Goal: Check status: Check status

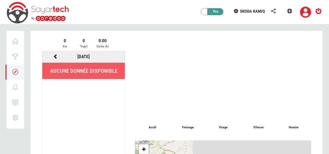
click at [53, 56] on icon at bounding box center [55, 56] width 6 height 5
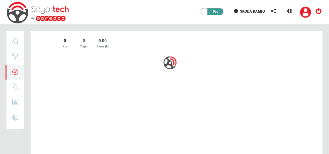
click at [53, 56] on div at bounding box center [177, 142] width 292 height 222
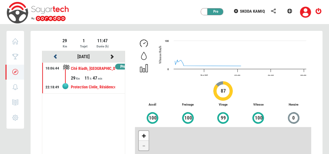
click at [53, 56] on icon at bounding box center [55, 56] width 6 height 5
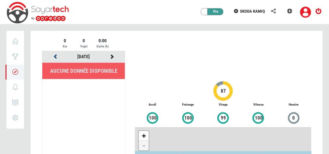
click at [53, 56] on icon at bounding box center [55, 56] width 6 height 5
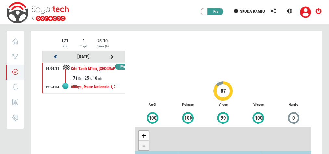
click at [53, 56] on icon at bounding box center [55, 56] width 6 height 5
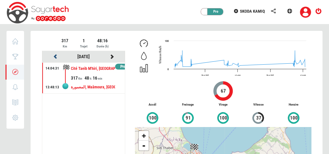
click at [53, 56] on icon at bounding box center [55, 56] width 6 height 5
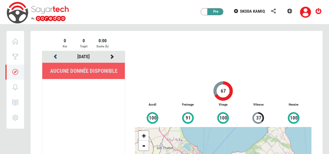
click at [53, 56] on icon at bounding box center [55, 56] width 6 height 5
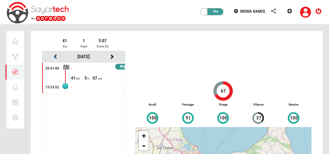
click at [53, 56] on icon at bounding box center [55, 56] width 6 height 5
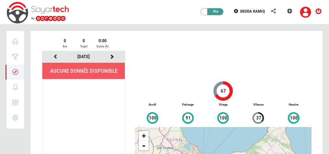
click at [53, 56] on icon at bounding box center [55, 56] width 6 height 5
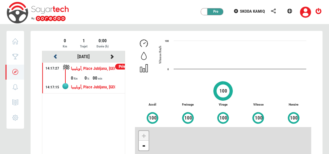
click at [53, 56] on icon at bounding box center [55, 56] width 6 height 5
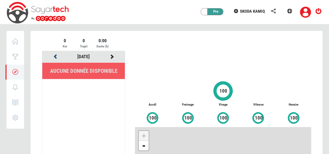
click at [53, 56] on icon at bounding box center [55, 56] width 6 height 5
click at [56, 56] on icon at bounding box center [55, 56] width 6 height 5
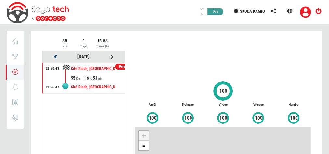
click at [56, 56] on icon at bounding box center [55, 56] width 6 height 5
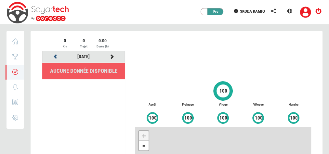
click at [56, 56] on icon at bounding box center [55, 56] width 6 height 5
click at [52, 55] on icon at bounding box center [55, 56] width 6 height 5
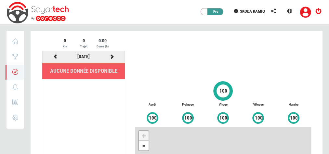
click at [52, 55] on icon at bounding box center [55, 56] width 6 height 5
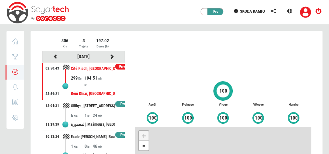
click at [44, 38] on div "306 Km 3 Trajets 197:02 Durée (h)" at bounding box center [83, 43] width 83 height 13
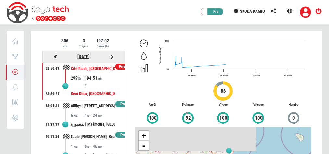
click at [86, 57] on link "[DATE]" at bounding box center [83, 56] width 12 height 5
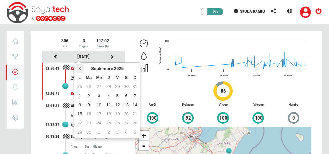
click at [79, 70] on icon at bounding box center [80, 68] width 2 height 5
click at [81, 115] on td "21" at bounding box center [80, 113] width 8 height 9
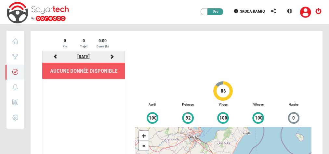
click at [82, 56] on link "[DATE]" at bounding box center [83, 56] width 12 height 5
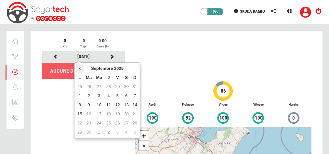
click at [79, 68] on icon at bounding box center [80, 68] width 2 height 5
click at [77, 66] on th at bounding box center [80, 68] width 8 height 9
click at [123, 114] on td "21" at bounding box center [126, 113] width 9 height 9
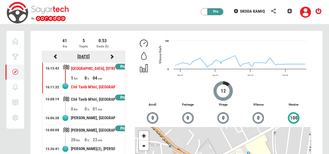
click at [90, 57] on link "[DATE]" at bounding box center [83, 56] width 12 height 5
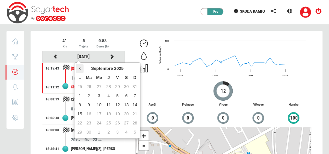
click at [78, 67] on th at bounding box center [80, 68] width 8 height 9
click at [134, 68] on icon at bounding box center [135, 68] width 2 height 5
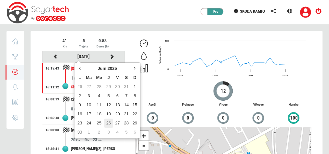
click at [108, 121] on td "26" at bounding box center [108, 123] width 9 height 9
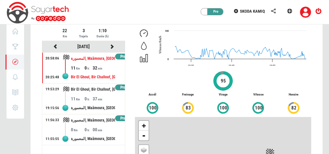
scroll to position [5, 0]
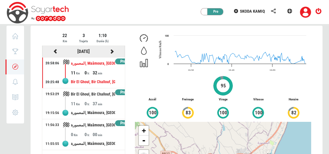
click at [110, 51] on icon at bounding box center [112, 51] width 6 height 5
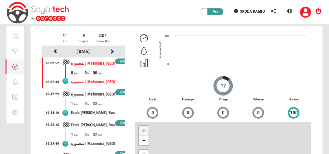
click at [110, 51] on icon at bounding box center [112, 51] width 6 height 5
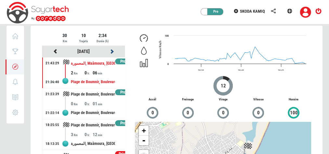
click at [110, 51] on icon at bounding box center [112, 51] width 6 height 5
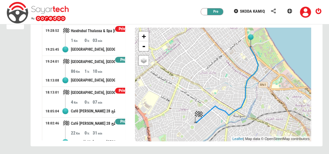
scroll to position [0, 0]
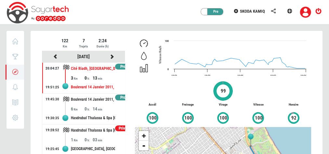
click at [142, 45] on icon at bounding box center [144, 43] width 8 height 5
click at [146, 55] on icon at bounding box center [144, 56] width 8 height 5
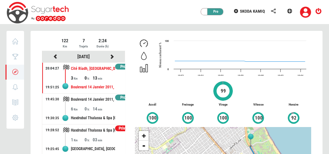
click at [144, 71] on icon at bounding box center [144, 68] width 8 height 5
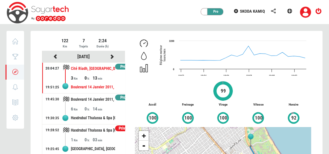
click at [190, 117] on span "100" at bounding box center [188, 117] width 8 height 7
click at [141, 92] on div "Created with Highcharts 12.4.0 18:52 18:54 18:56 18:58 19:00 19:02 0 3200 Régim…" at bounding box center [223, 138] width 186 height 203
click at [54, 57] on icon at bounding box center [55, 56] width 6 height 5
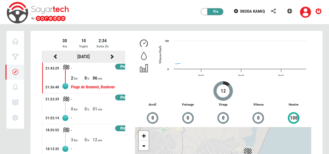
click at [109, 54] on icon at bounding box center [112, 56] width 6 height 5
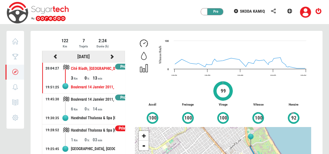
click at [110, 55] on icon at bounding box center [112, 56] width 6 height 5
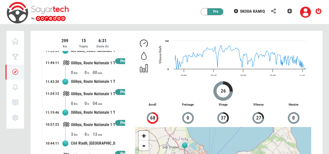
scroll to position [99, 0]
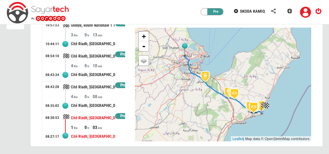
click at [88, 113] on div "Cité Riadh, [GEOGRAPHIC_DATA], [GEOGRAPHIC_DATA], Sousse Jaouhara, [GEOGRAPHIC_…" at bounding box center [93, 118] width 44 height 12
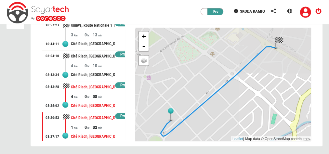
click at [93, 94] on div "08" at bounding box center [98, 96] width 13 height 6
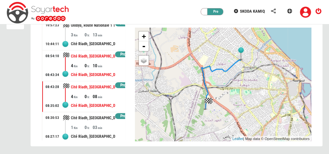
click at [105, 69] on div "Cité Riadh, [GEOGRAPHIC_DATA], Sousse Erriadh, [GEOGRAPHIC_DATA], 4054, [GEOGRA…" at bounding box center [93, 75] width 44 height 12
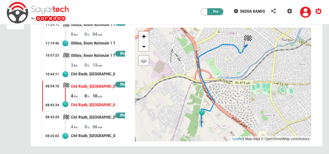
scroll to position [253, 0]
click at [105, 69] on div "Cité Riadh, [GEOGRAPHIC_DATA], [GEOGRAPHIC_DATA], Sousse Jaouhara, [GEOGRAPHIC_…" at bounding box center [93, 75] width 44 height 12
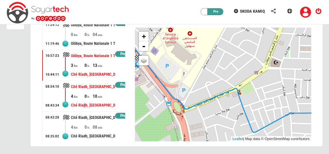
click at [84, 103] on div "Cité Riadh, [GEOGRAPHIC_DATA], Sousse Erriadh, [GEOGRAPHIC_DATA], 4054, [GEOGRA…" at bounding box center [93, 105] width 44 height 12
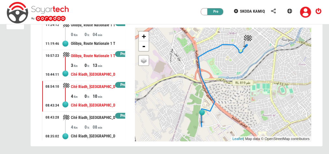
click at [95, 62] on div "13" at bounding box center [98, 65] width 13 height 6
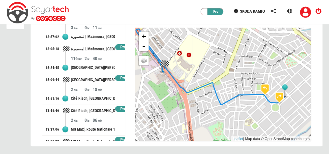
scroll to position [38, 0]
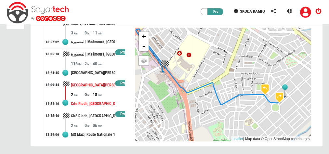
click at [83, 83] on div "[GEOGRAPHIC_DATA][PERSON_NAME], [GEOGRAPHIC_DATA], [GEOGRAPHIC_DATA], [GEOGRAPH…" at bounding box center [93, 85] width 44 height 12
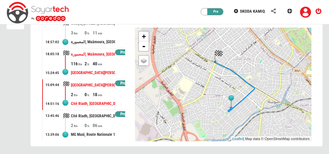
click at [90, 68] on div "[GEOGRAPHIC_DATA][PERSON_NAME], [GEOGRAPHIC_DATA], [GEOGRAPHIC_DATA], [GEOGRAPH…" at bounding box center [93, 73] width 44 height 12
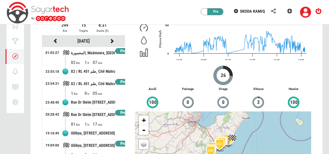
scroll to position [15, 0]
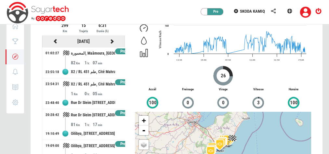
click at [109, 40] on icon at bounding box center [112, 41] width 6 height 5
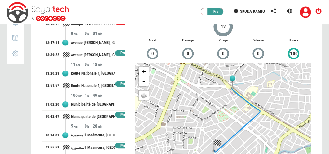
scroll to position [227, 0]
click at [87, 101] on div "Municipalité de [GEOGRAPHIC_DATA], [GEOGRAPHIC_DATA][PERSON_NAME], [PERSON_NAME…" at bounding box center [93, 104] width 44 height 12
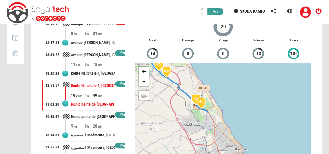
drag, startPoint x: 203, startPoint y: 110, endPoint x: 185, endPoint y: 50, distance: 62.5
click at [185, 50] on div "Created with Highcharts 12.4.0 10:30 11:00 11:30 0 120 Vitesse Km/h 20 Accél 14…" at bounding box center [223, 74] width 186 height 203
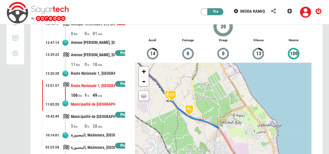
drag, startPoint x: 168, startPoint y: 55, endPoint x: 167, endPoint y: 43, distance: 12.1
click at [167, 43] on div "Created with Highcharts 12.4.0 10:30 11:00 11:30 0 120 Vitesse Km/h 20 Accél 14…" at bounding box center [223, 74] width 186 height 203
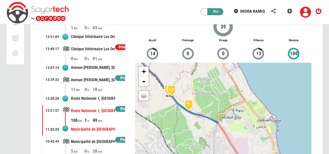
scroll to position [200, 0]
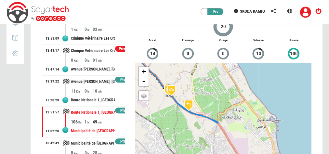
click at [79, 89] on div "11" at bounding box center [77, 91] width 13 height 6
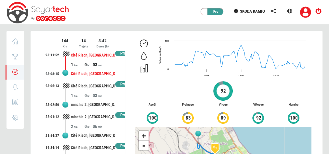
scroll to position [0, 0]
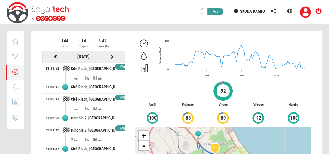
click at [109, 57] on icon at bounding box center [112, 56] width 6 height 5
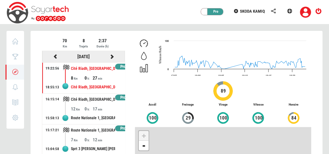
click at [54, 57] on icon at bounding box center [55, 56] width 6 height 5
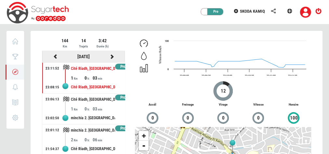
click at [56, 58] on icon at bounding box center [55, 56] width 6 height 5
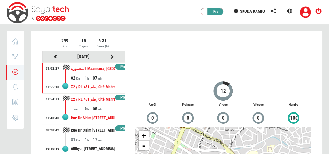
click at [82, 101] on div "X2 / RL 451 طم, Cité Mahrajène, [GEOGRAPHIC_DATA], [GEOGRAPHIC_DATA], [STREET_A…" at bounding box center [93, 100] width 44 height 12
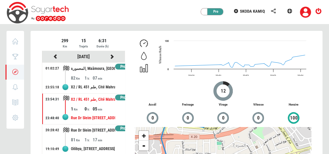
drag, startPoint x: 223, startPoint y: 134, endPoint x: 197, endPoint y: 101, distance: 41.9
click at [197, 101] on div "Created with Highcharts 12.4.0 22:50 22:51 22:52 22:53 22:54 0 100 Vitesse Km/h…" at bounding box center [223, 138] width 186 height 203
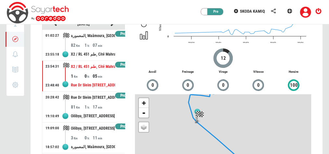
scroll to position [34, 0]
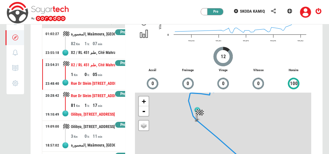
click at [93, 107] on div "17" at bounding box center [98, 105] width 13 height 6
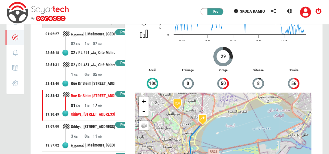
drag, startPoint x: 180, startPoint y: 114, endPoint x: 218, endPoint y: 162, distance: 61.5
click at [218, 154] on html "Privé Pro SKODA KAMIQ [GEOGRAPHIC_DATA] Score Trajets 0 Notifications 0 Rapport…" at bounding box center [164, 93] width 329 height 254
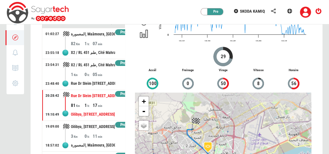
drag, startPoint x: 176, startPoint y: 106, endPoint x: 207, endPoint y: 149, distance: 53.5
click at [207, 149] on img at bounding box center [207, 147] width 16 height 16
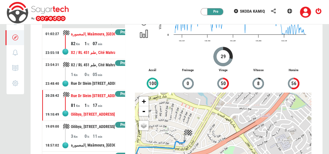
scroll to position [0, 0]
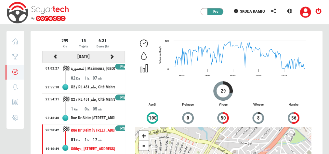
click at [109, 56] on icon at bounding box center [112, 56] width 6 height 5
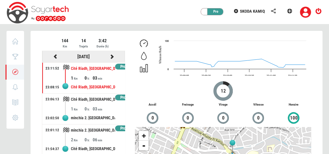
drag, startPoint x: 209, startPoint y: 148, endPoint x: 108, endPoint y: 55, distance: 137.2
click at [109, 55] on icon at bounding box center [112, 56] width 6 height 5
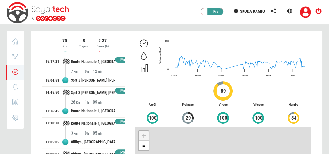
scroll to position [99, 0]
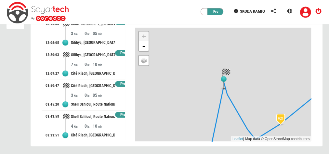
click at [79, 114] on div "Shell Sahloul, Route Nationale 1 [GEOGRAPHIC_DATA] - [GEOGRAPHIC_DATA] - [GEOGR…" at bounding box center [93, 117] width 44 height 12
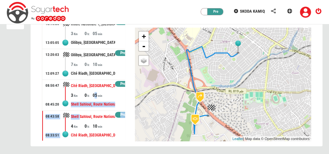
drag, startPoint x: 79, startPoint y: 114, endPoint x: 93, endPoint y: 90, distance: 26.9
click at [93, 92] on div "05" at bounding box center [98, 95] width 13 height 6
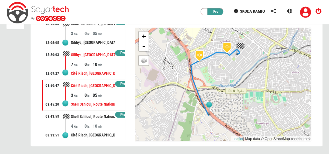
click at [87, 56] on div "Oilibya, [GEOGRAPHIC_DATA], [GEOGRAPHIC_DATA], [GEOGRAPHIC_DATA], [GEOGRAPHIC_D…" at bounding box center [93, 55] width 44 height 12
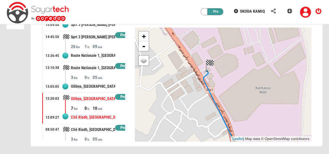
scroll to position [19, 0]
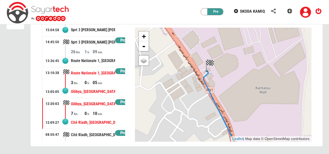
click at [73, 80] on div "3" at bounding box center [77, 82] width 13 height 6
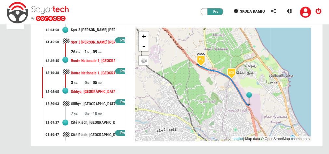
click at [93, 58] on div "Route Nationale 1, [GEOGRAPHIC_DATA], [STREET_ADDRESS]" at bounding box center [93, 61] width 44 height 12
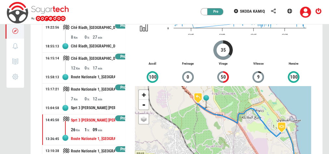
scroll to position [0, 0]
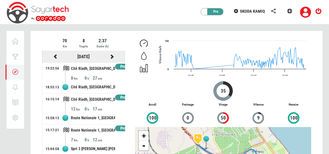
click at [110, 54] on icon at bounding box center [112, 56] width 6 height 5
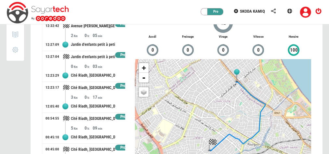
scroll to position [99, 0]
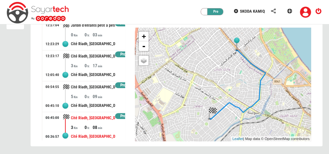
click at [88, 124] on div "0" at bounding box center [88, 127] width 8 height 6
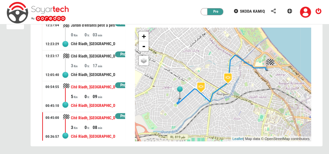
click at [87, 100] on div "Cité Riadh, [GEOGRAPHIC_DATA], Boujaafar, Sousse [PERSON_NAME], [GEOGRAPHIC_DAT…" at bounding box center [93, 106] width 44 height 12
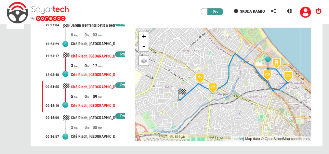
click at [108, 70] on div "Cité Riadh, [GEOGRAPHIC_DATA], [GEOGRAPHIC_DATA], Sousse Jaouhara, [GEOGRAPHIC_…" at bounding box center [93, 75] width 44 height 12
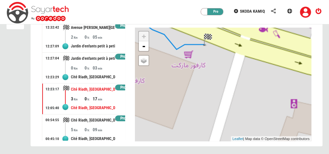
scroll to position [247, 0]
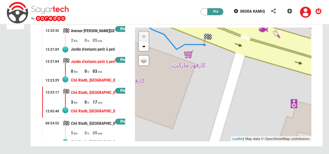
click at [81, 69] on div "0" at bounding box center [77, 71] width 13 height 6
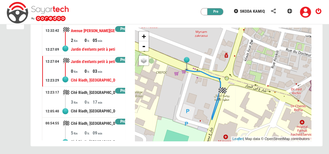
click at [99, 39] on div "05" at bounding box center [98, 40] width 13 height 6
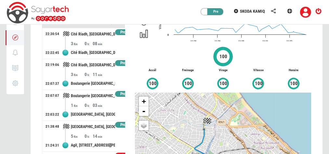
scroll to position [0, 0]
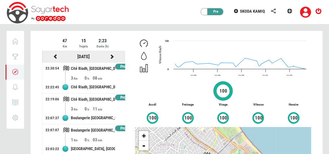
click at [109, 58] on icon at bounding box center [112, 56] width 6 height 5
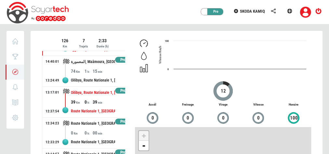
scroll to position [99, 0]
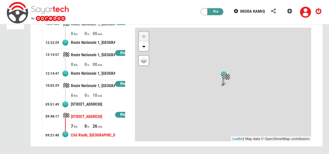
click at [96, 135] on div "Cité Riadh, [GEOGRAPHIC_DATA], [GEOGRAPHIC_DATA], Sousse Jaouhara, [GEOGRAPHIC_…" at bounding box center [93, 135] width 44 height 12
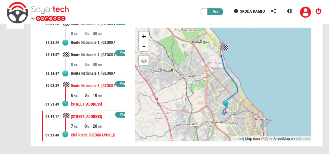
click at [102, 99] on div "[STREET_ADDRESS]" at bounding box center [93, 104] width 44 height 12
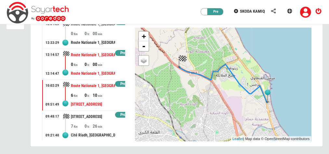
click at [108, 61] on div "0 0 00" at bounding box center [98, 64] width 54 height 6
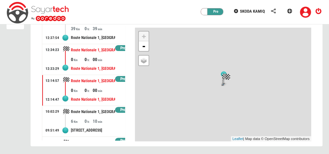
scroll to position [0, 0]
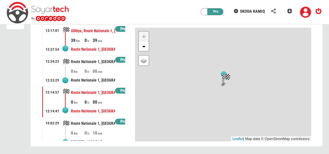
drag, startPoint x: 84, startPoint y: 44, endPoint x: 78, endPoint y: 44, distance: 6.5
click at [78, 44] on div "Route Nationale 1, [GEOGRAPHIC_DATA], [STREET_ADDRESS]" at bounding box center [93, 50] width 44 height 12
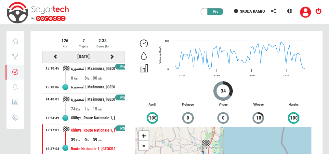
click at [109, 56] on icon at bounding box center [112, 56] width 6 height 5
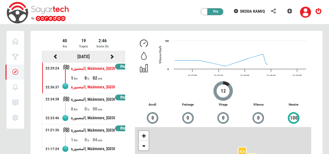
click at [111, 55] on icon at bounding box center [112, 56] width 6 height 5
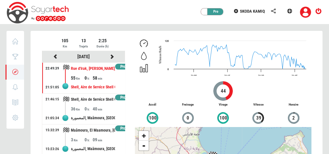
click at [92, 83] on div "Shell, Aire de Service Shell Grombalia, [GEOGRAPHIC_DATA], [GEOGRAPHIC_DATA], […" at bounding box center [93, 87] width 44 height 12
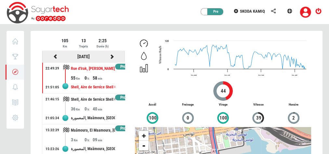
click at [109, 54] on icon at bounding box center [112, 56] width 6 height 5
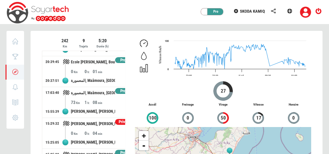
scroll to position [99, 0]
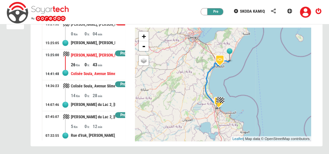
click at [94, 69] on div "Colisée Soula, Avenue Slimen [PERSON_NAME], [PERSON_NAME][STREET_ADDRESS]" at bounding box center [93, 74] width 44 height 12
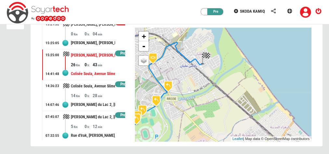
drag, startPoint x: 210, startPoint y: 51, endPoint x: 206, endPoint y: 76, distance: 26.1
click at [206, 76] on div "+ - OSM Map Google Map Google Satellite Leaflet | Map data © OpenStreetMap cont…" at bounding box center [223, 85] width 176 height 114
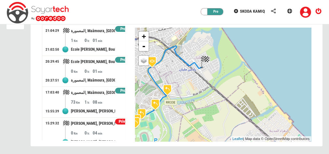
scroll to position [0, 0]
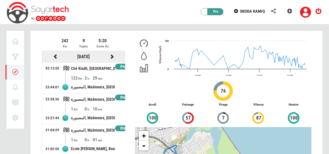
click at [109, 56] on icon at bounding box center [112, 56] width 6 height 5
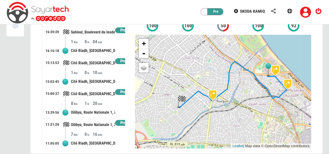
scroll to position [99, 0]
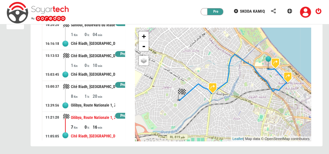
click at [88, 124] on div "0" at bounding box center [88, 127] width 8 height 6
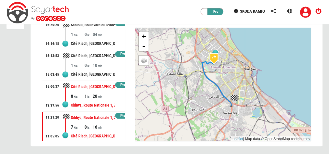
click at [101, 95] on div "20" at bounding box center [98, 96] width 13 height 6
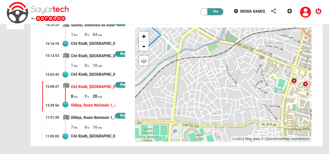
drag, startPoint x: 159, startPoint y: 43, endPoint x: 231, endPoint y: 60, distance: 74.5
click at [231, 60] on div "+ - OSM Map Google Map Google Satellite Leaflet | Map data © OpenStreetMap cont…" at bounding box center [223, 85] width 176 height 114
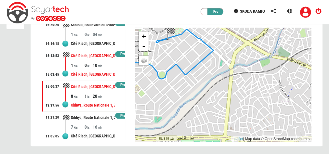
click at [94, 69] on div "Cité Riadh, [GEOGRAPHIC_DATA], [GEOGRAPHIC_DATA], Sousse Jaouhara, [GEOGRAPHIC_…" at bounding box center [93, 75] width 44 height 12
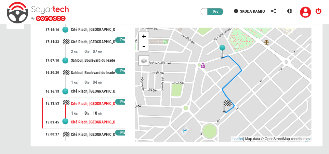
scroll to position [172, 0]
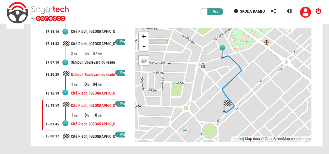
drag, startPoint x: 91, startPoint y: 82, endPoint x: 78, endPoint y: 80, distance: 13.1
click at [78, 81] on div "1" at bounding box center [77, 84] width 13 height 6
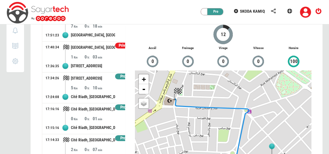
scroll to position [114, 0]
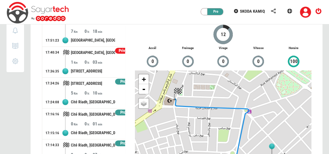
click at [78, 80] on div "[STREET_ADDRESS]" at bounding box center [93, 84] width 44 height 12
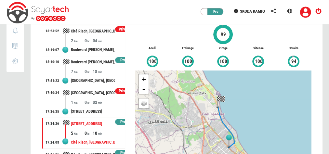
scroll to position [71, 0]
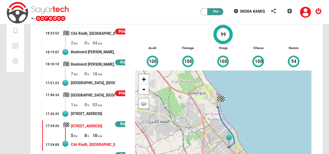
click at [78, 80] on div "[GEOGRAPHIC_DATA], [GEOGRAPHIC_DATA], Hammam Sousse, [GEOGRAPHIC_DATA], 4089, […" at bounding box center [93, 83] width 44 height 12
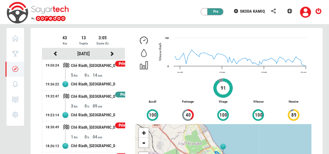
scroll to position [0, 0]
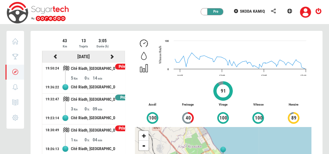
click at [109, 55] on icon at bounding box center [112, 56] width 6 height 5
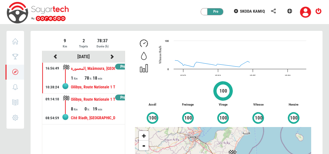
click at [87, 114] on div "Cité Riadh, [GEOGRAPHIC_DATA], [GEOGRAPHIC_DATA], Sousse Jaouhara, [GEOGRAPHIC_…" at bounding box center [93, 118] width 44 height 12
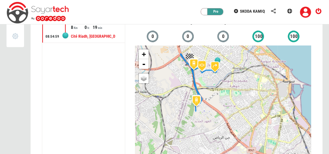
scroll to position [83, 0]
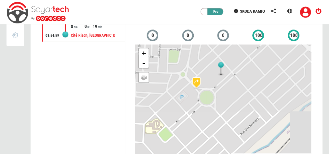
drag, startPoint x: 236, startPoint y: 64, endPoint x: 186, endPoint y: 149, distance: 99.1
click at [186, 149] on div "+ - OSM Map Google Map Google Satellite Leaflet | Map data © OpenStreetMap cont…" at bounding box center [223, 102] width 176 height 114
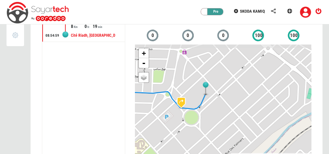
drag, startPoint x: 224, startPoint y: 110, endPoint x: 210, endPoint y: 129, distance: 24.2
click at [210, 129] on div "+ - OSM Map Google Map Google Satellite Leaflet | Map data © OpenStreetMap cont…" at bounding box center [223, 102] width 176 height 114
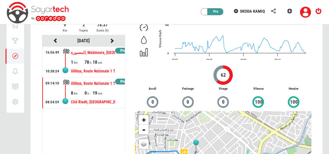
scroll to position [15, 0]
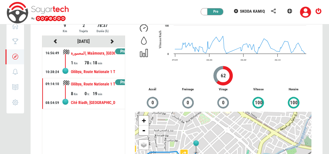
click at [86, 61] on div "78" at bounding box center [88, 62] width 8 height 6
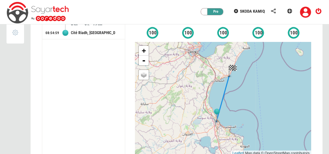
scroll to position [99, 0]
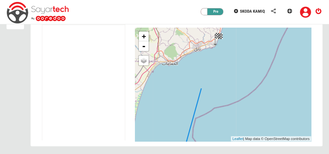
drag, startPoint x: 225, startPoint y: 91, endPoint x: 189, endPoint y: 162, distance: 80.1
click at [189, 154] on html "Privé Pro SKODA KAMIQ [GEOGRAPHIC_DATA] Score Trajets 0 Notifications 0 Rapport…" at bounding box center [164, 28] width 329 height 254
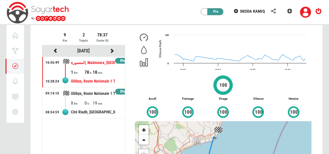
scroll to position [0, 0]
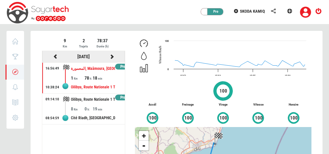
click at [112, 57] on icon at bounding box center [112, 56] width 6 height 5
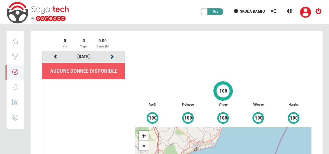
click at [112, 57] on icon at bounding box center [112, 56] width 6 height 5
